Goal: Information Seeking & Learning: Learn about a topic

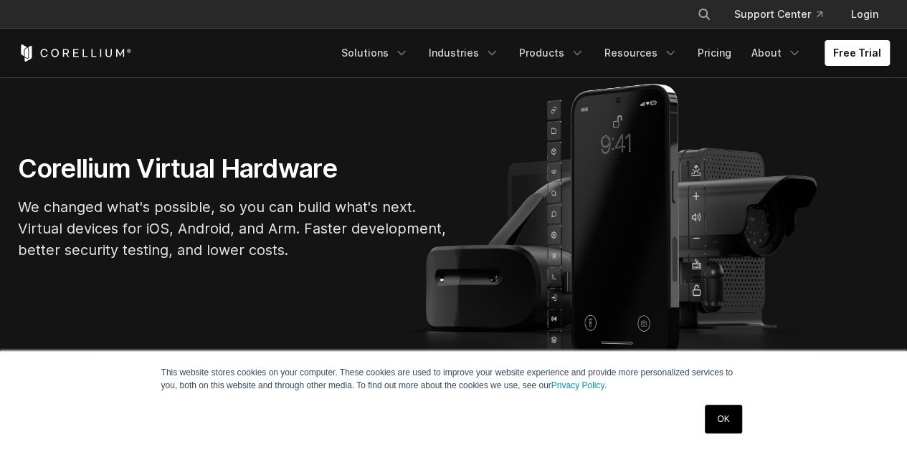
scroll to position [72, 0]
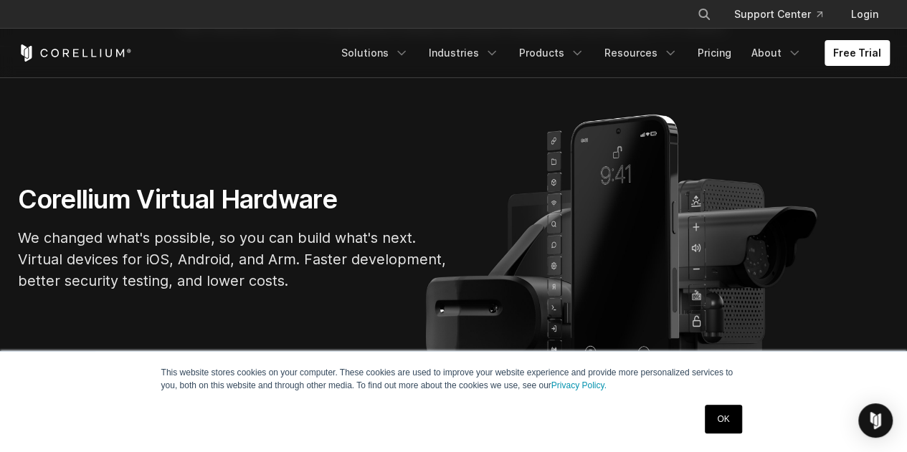
click at [730, 422] on link "OK" at bounding box center [723, 419] width 37 height 29
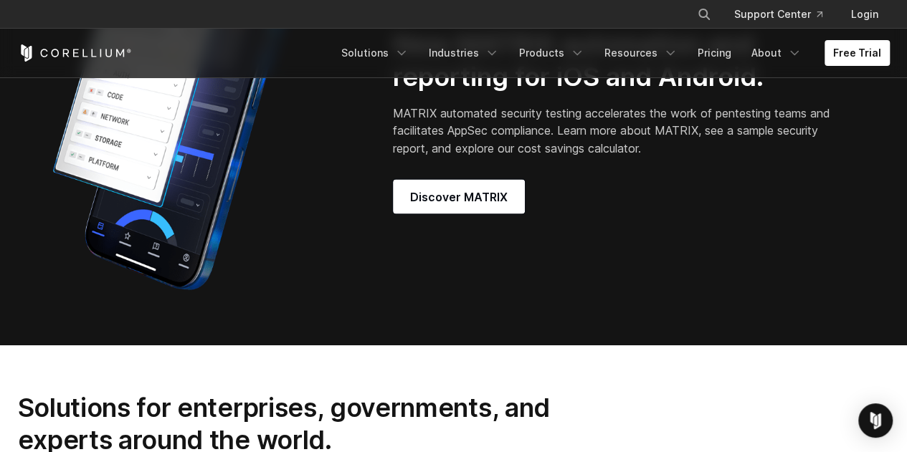
scroll to position [1147, 0]
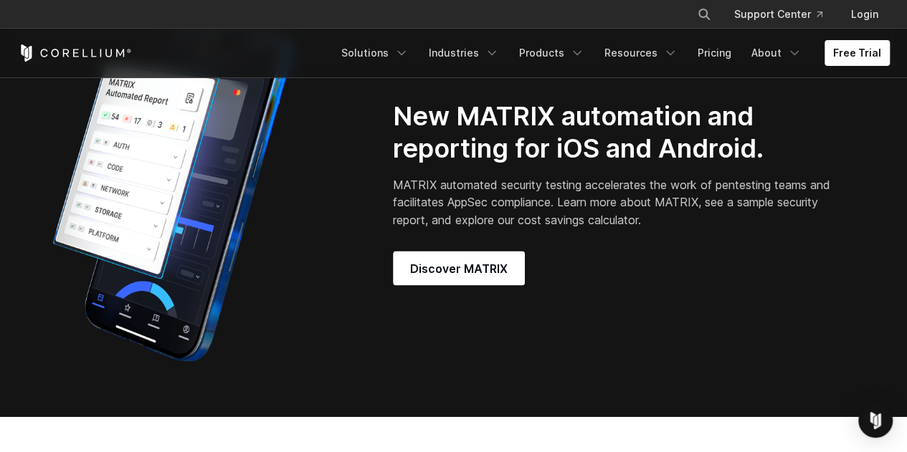
drag, startPoint x: 396, startPoint y: 127, endPoint x: 752, endPoint y: 241, distance: 374.2
click at [752, 241] on div "New MATRIX automation and reporting for iOS and Android. MATRIX automated secur…" at bounding box center [631, 192] width 477 height 185
click at [642, 285] on div "Discover MATRIX" at bounding box center [614, 268] width 442 height 34
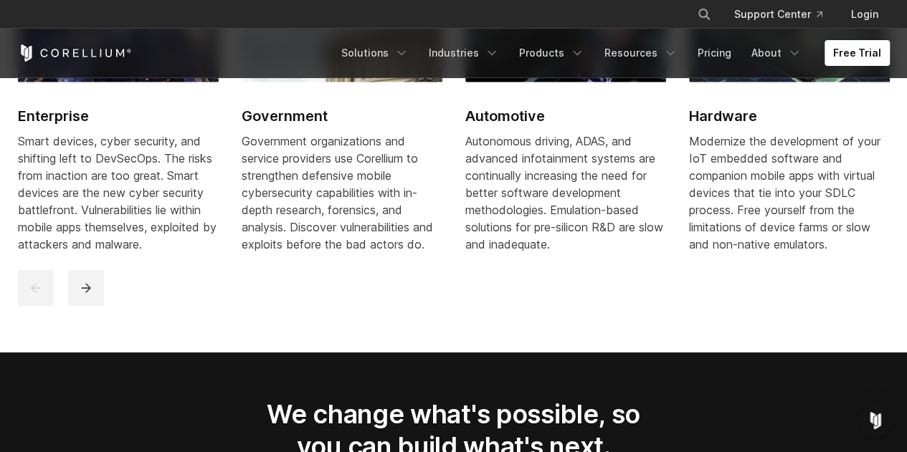
scroll to position [1936, 0]
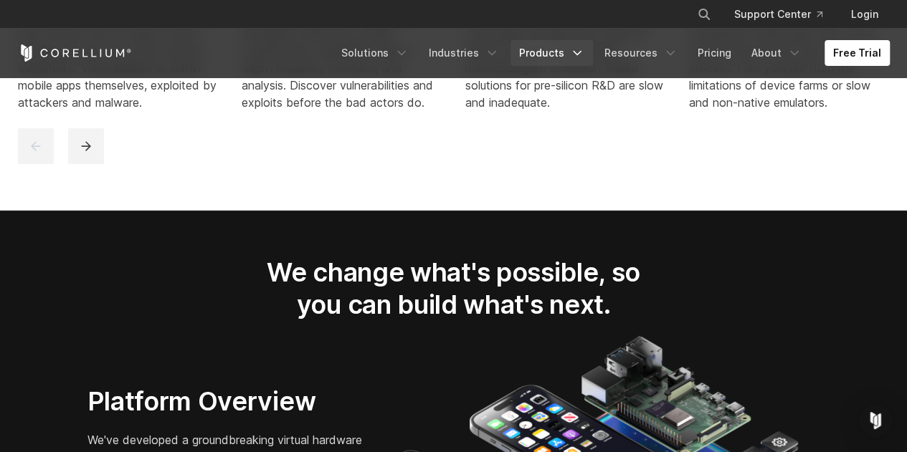
click at [567, 47] on link "Products" at bounding box center [552, 53] width 82 height 26
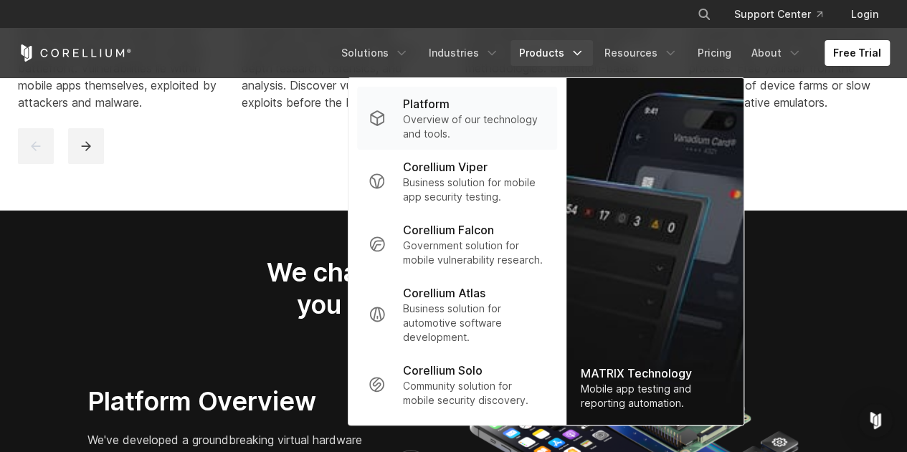
click at [449, 120] on p "Overview of our technology and tools." at bounding box center [474, 127] width 143 height 29
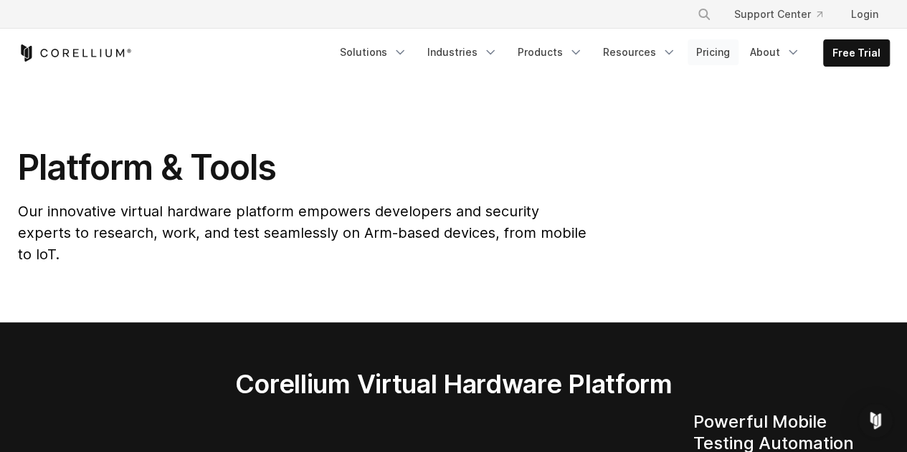
click at [725, 49] on link "Pricing" at bounding box center [713, 52] width 51 height 26
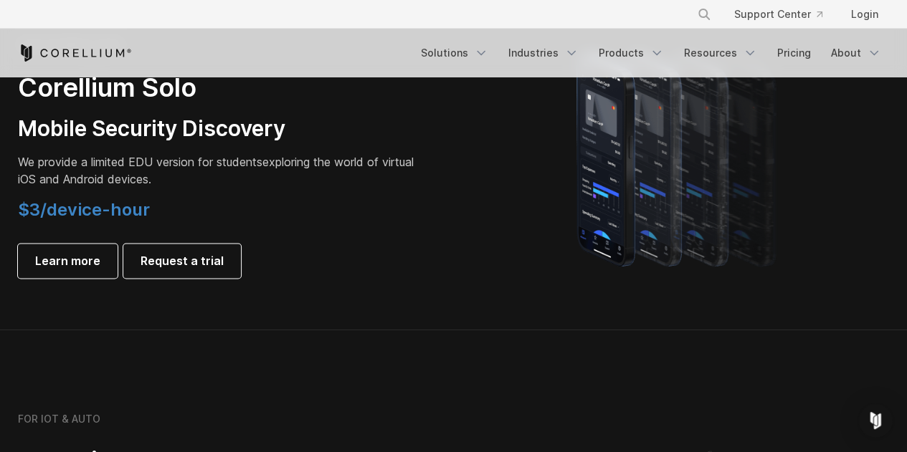
scroll to position [1147, 0]
